Goal: Information Seeking & Learning: Learn about a topic

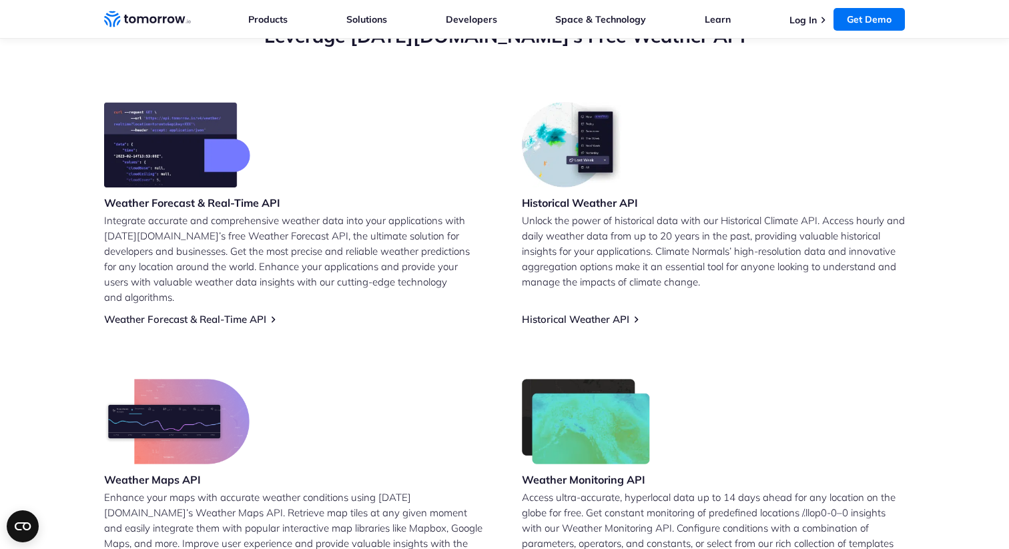
scroll to position [508, 0]
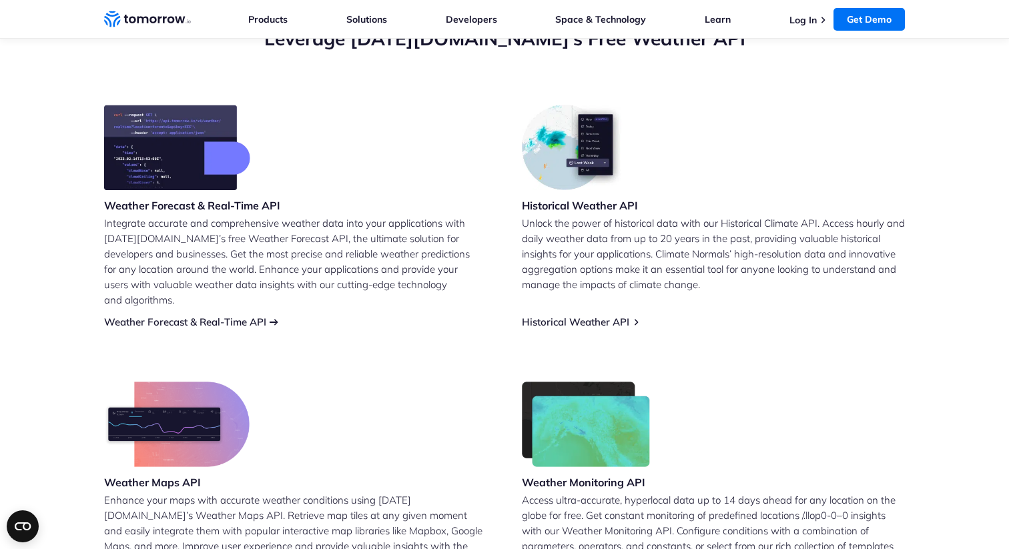
click at [232, 316] on link "Weather Forecast & Real-Time API" at bounding box center [185, 322] width 162 height 13
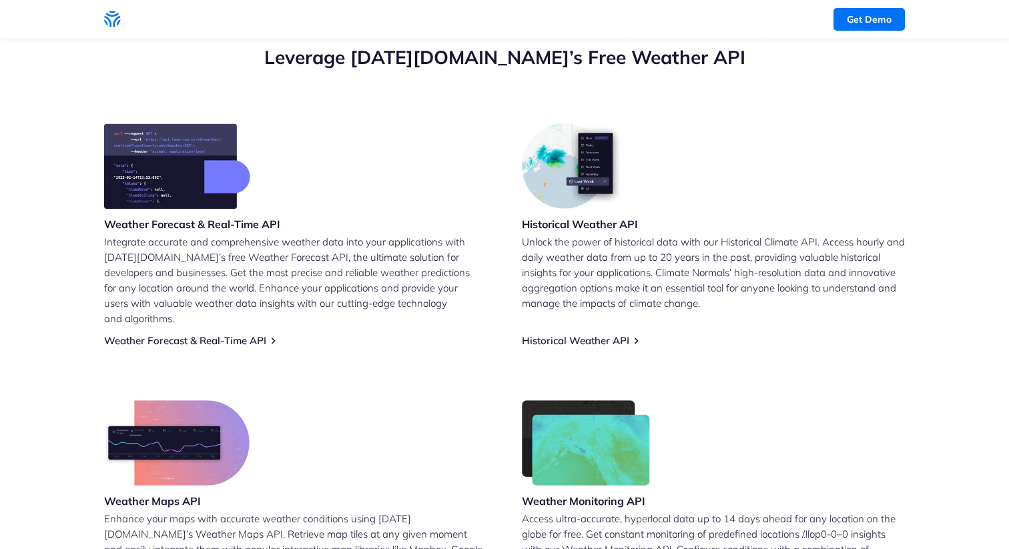
scroll to position [490, 0]
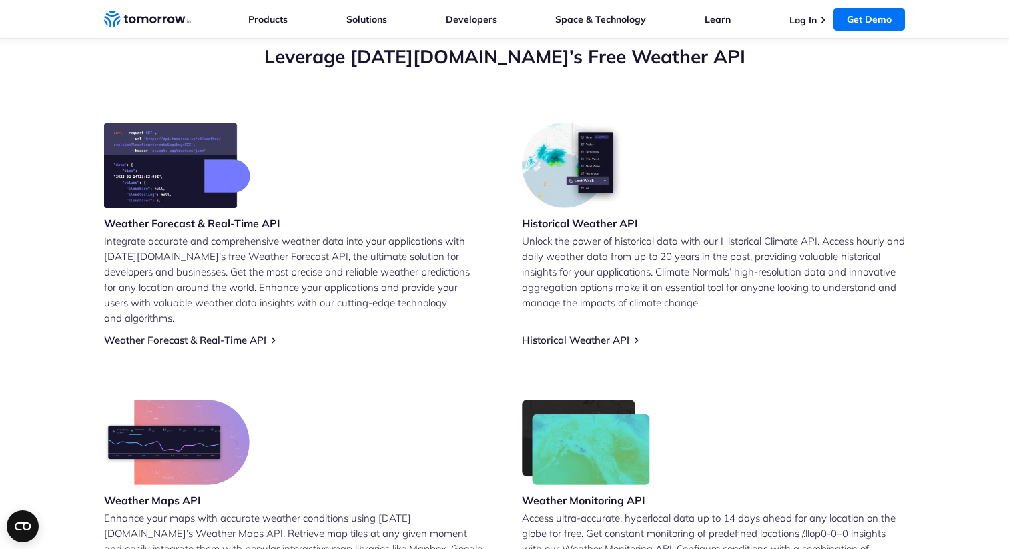
click at [235, 223] on h3 "Weather Forecast & Real-Time API" at bounding box center [192, 223] width 176 height 15
click at [259, 334] on link "Weather Forecast & Real-Time API" at bounding box center [185, 340] width 162 height 13
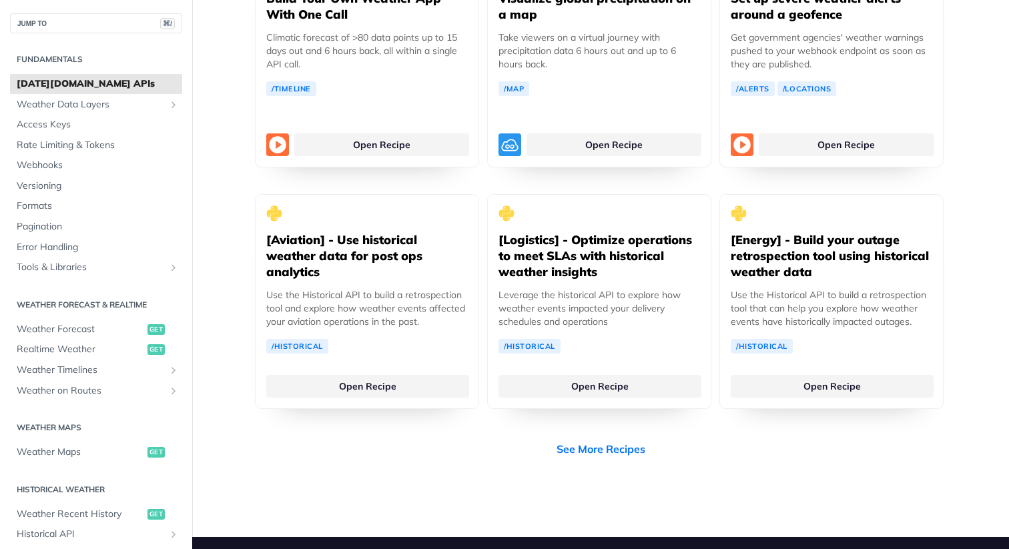
scroll to position [2451, 0]
